Goal: Obtain resource: Download file/media

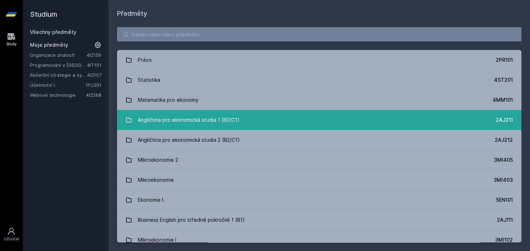
click at [197, 127] on div "Angličtina pro ekonomická studia 1 (B2/C1)" at bounding box center [189, 120] width 102 height 14
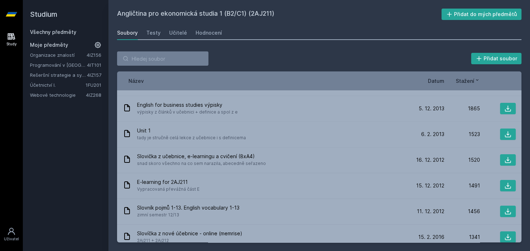
scroll to position [140, 0]
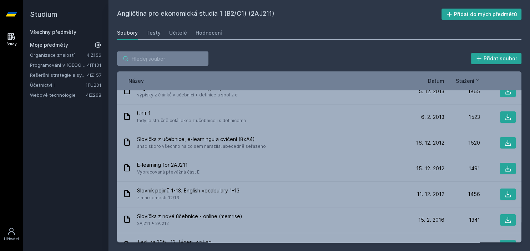
click at [140, 56] on input "search" at bounding box center [162, 58] width 91 height 14
type input "ú"
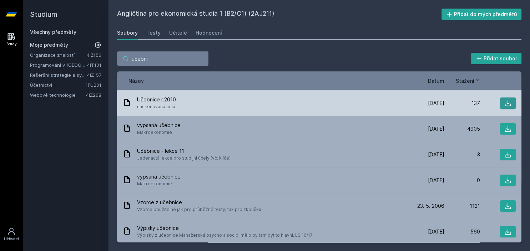
type input "učebni"
click at [510, 104] on icon at bounding box center [508, 103] width 7 height 7
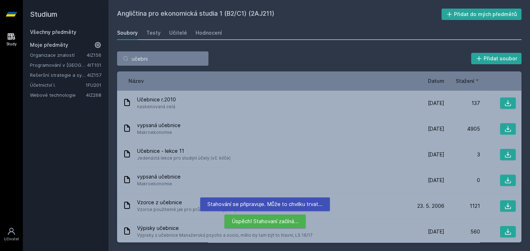
click at [424, 2] on div "Angličtina pro ekonomická studia 1 (B2/C1) (2AJ211) Přidat do mých předmětů [GE…" at bounding box center [320, 125] width 422 height 251
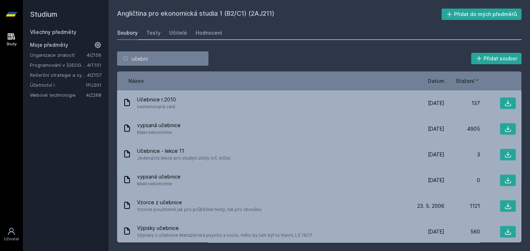
click at [17, 11] on link at bounding box center [11, 14] width 23 height 29
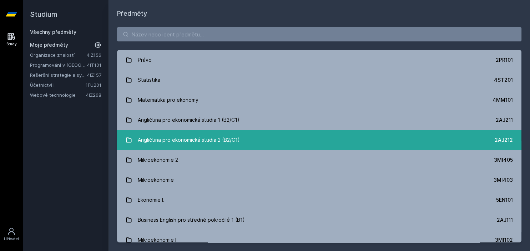
click at [193, 133] on link "Angličtina pro ekonomická studia 2 (B2/C1) 2AJ212" at bounding box center [319, 140] width 405 height 20
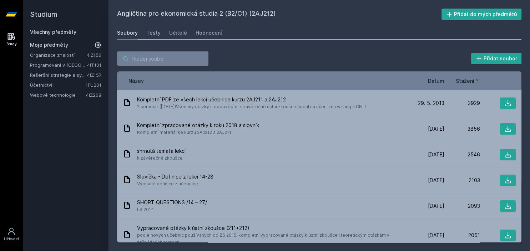
click at [178, 58] on input "search" at bounding box center [162, 58] width 91 height 14
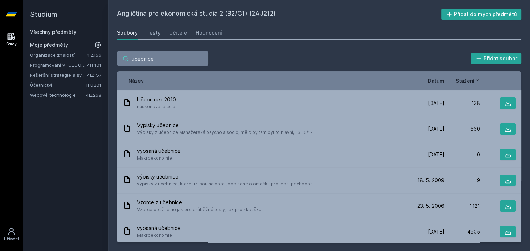
type input "učebnice"
click at [468, 82] on span "Stažení" at bounding box center [465, 81] width 19 height 8
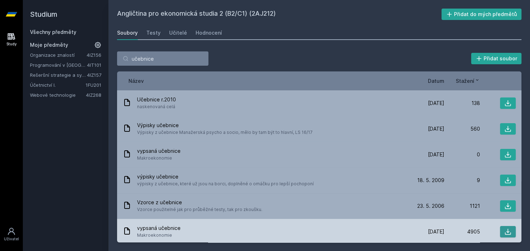
click at [512, 230] on button at bounding box center [508, 231] width 16 height 11
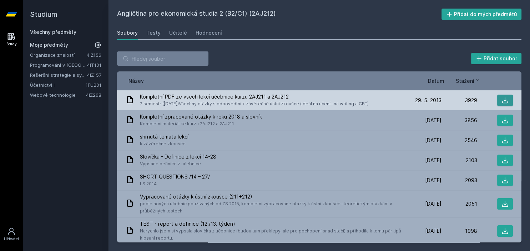
click at [503, 99] on icon at bounding box center [505, 100] width 7 height 7
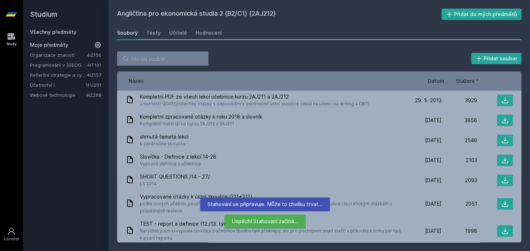
click at [299, 53] on div "Přidat soubor" at bounding box center [319, 58] width 405 height 14
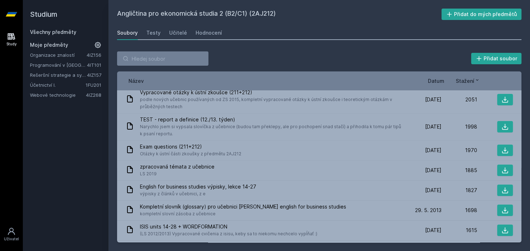
scroll to position [106, 0]
